Goal: Find specific page/section: Find specific page/section

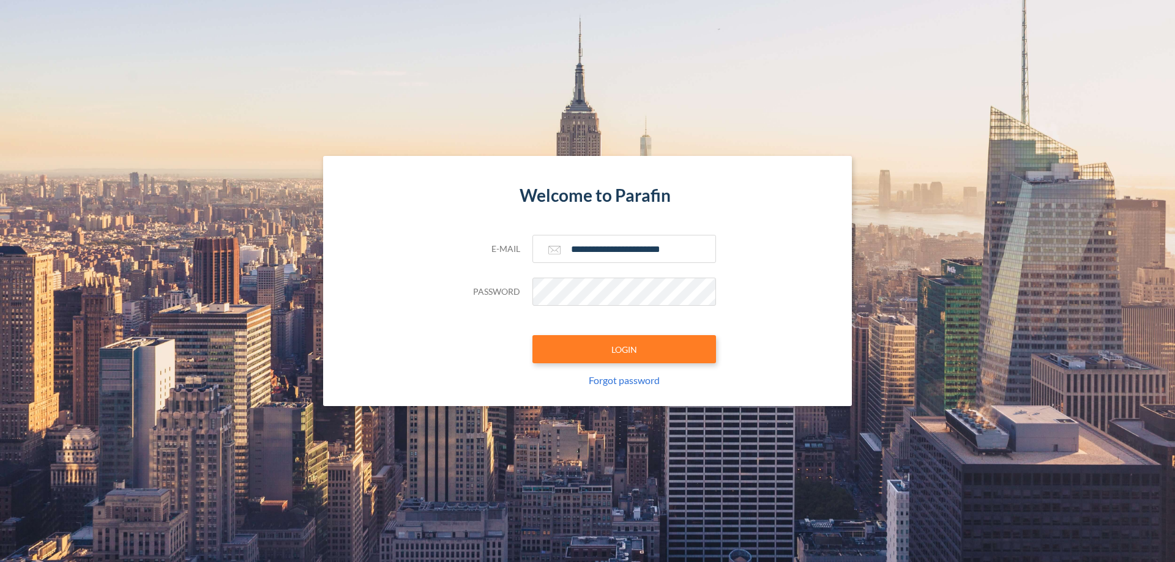
type input "**********"
click at [624, 349] on button "LOGIN" at bounding box center [624, 349] width 184 height 28
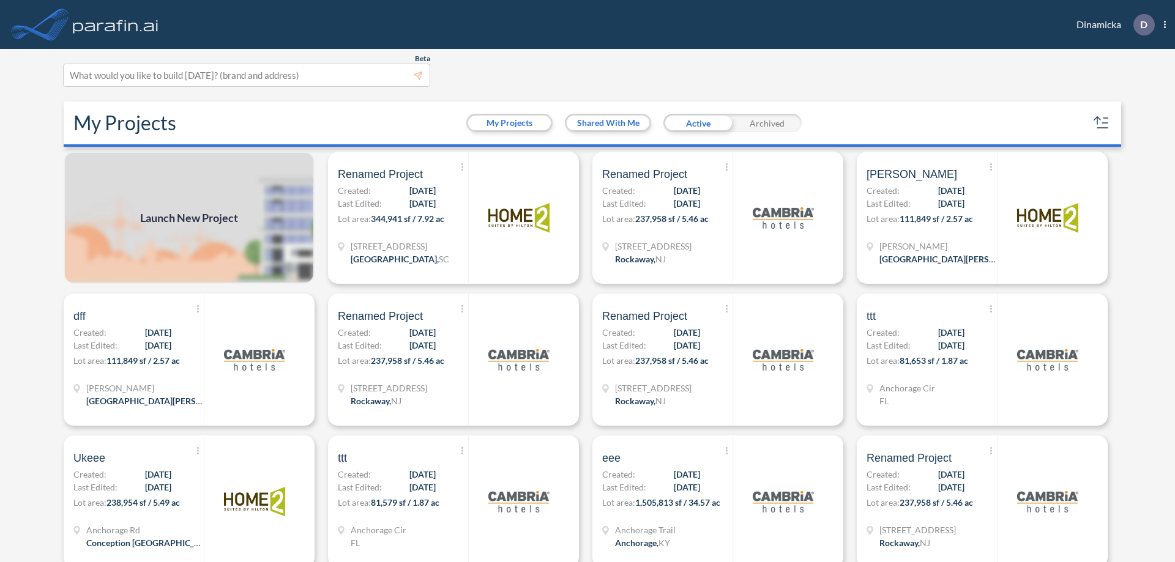
scroll to position [3, 0]
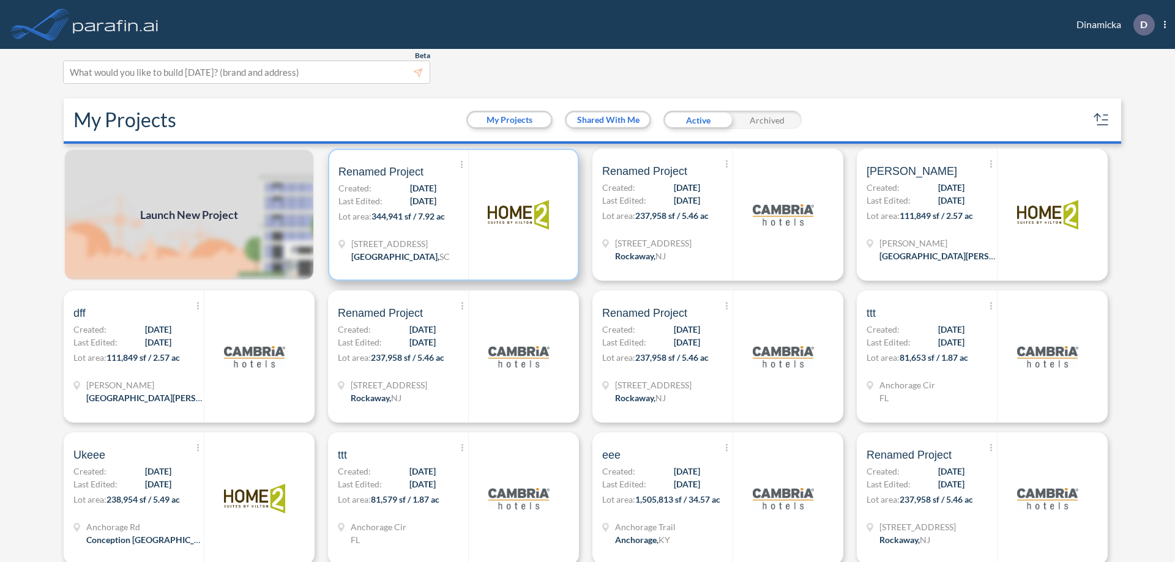
click at [451, 215] on p "Lot area: 344,941 sf / 7.92 ac" at bounding box center [403, 219] width 130 height 18
